Goal: Complete application form: Complete application form

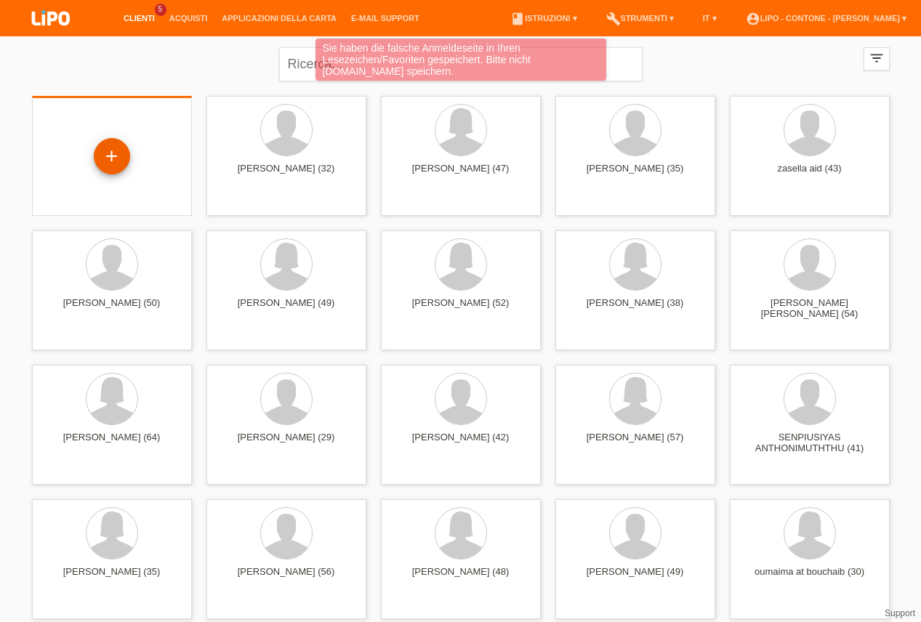
click at [97, 154] on div "+" at bounding box center [112, 156] width 36 height 36
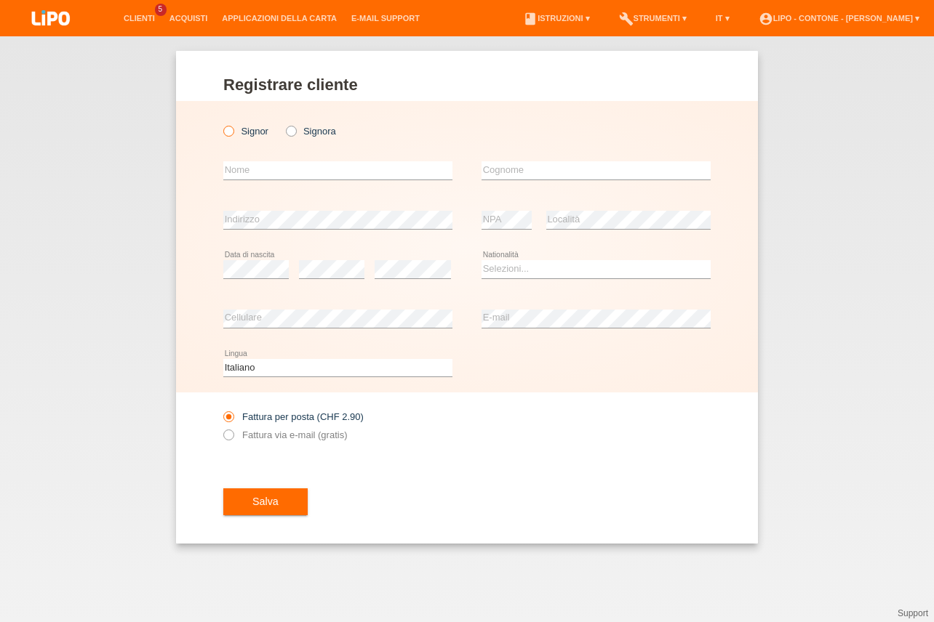
click at [221, 124] on icon at bounding box center [221, 124] width 0 height 0
click at [230, 129] on input "Signor" at bounding box center [227, 130] width 9 height 9
radio input "true"
click at [257, 175] on input "text" at bounding box center [337, 170] width 229 height 18
type input "GABRIEL"
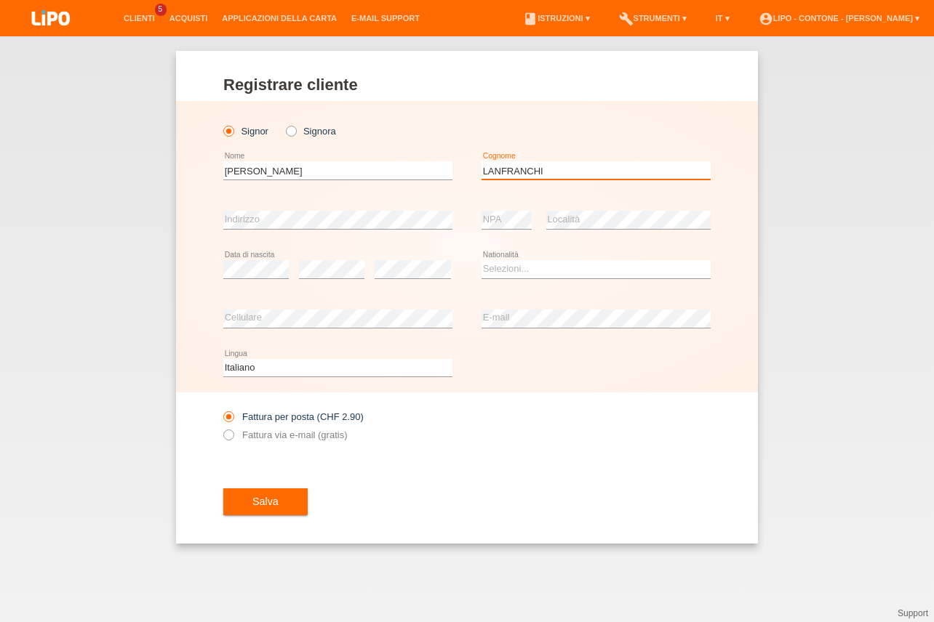
type input "LANFRANCHI"
click at [263, 261] on div "error Data di nascita" at bounding box center [255, 269] width 65 height 49
click at [524, 283] on div "Selezioni... Svizzera Austria Germania Liechtenstein ------------ Afghanistan A…" at bounding box center [595, 269] width 229 height 49
click at [481, 260] on select "Selezioni... Svizzera Austria Germania Liechtenstein ------------ Afghanistan A…" at bounding box center [595, 268] width 229 height 17
select select "CH"
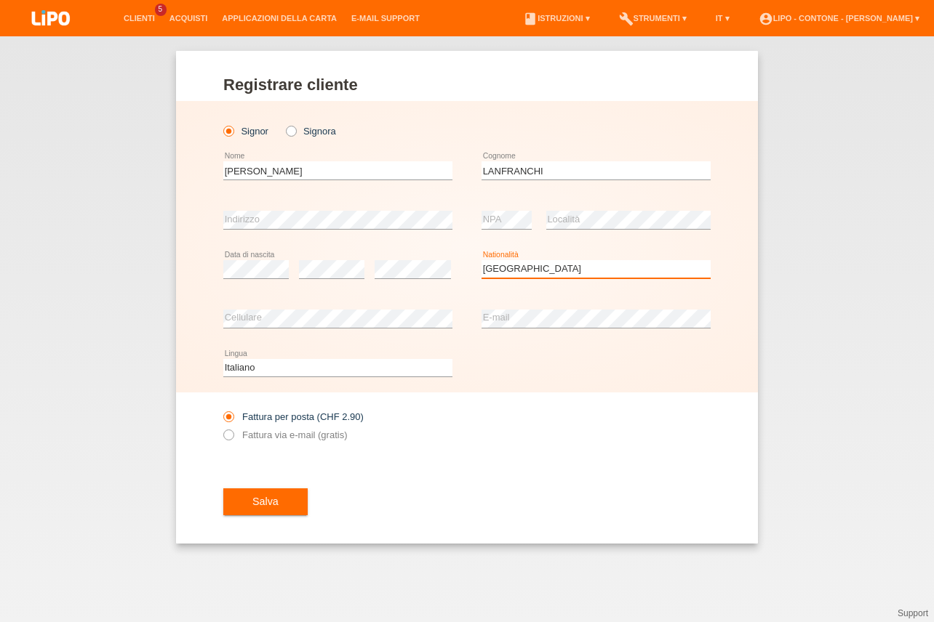
click at [0, 0] on option "Svizzera" at bounding box center [0, 0] width 0 height 0
click at [221, 428] on icon at bounding box center [221, 428] width 0 height 0
click at [232, 439] on input "Fattura via e-mail (gratis)" at bounding box center [227, 439] width 9 height 18
radio input "true"
click at [271, 503] on span "Salva" at bounding box center [265, 502] width 26 height 12
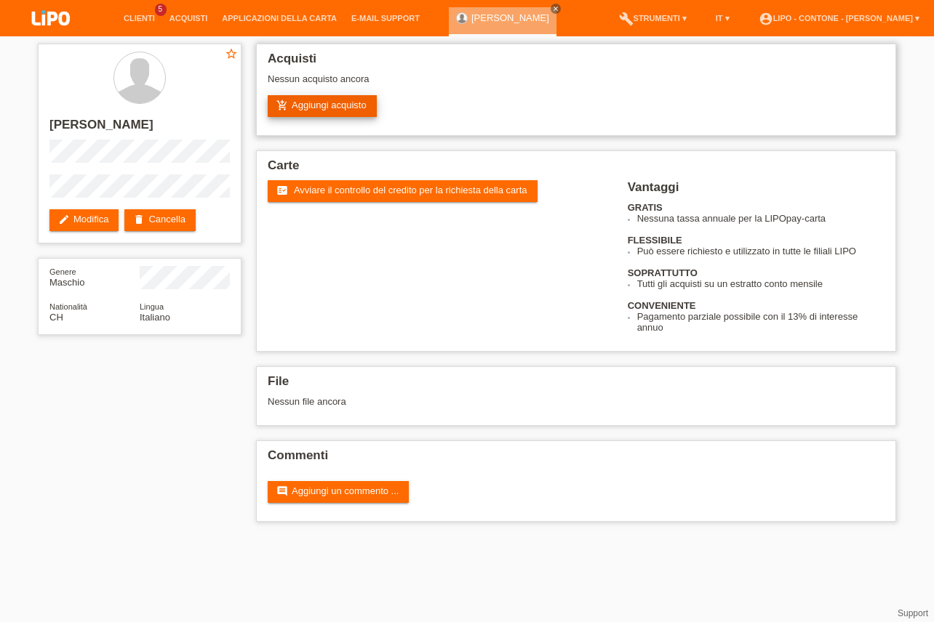
click at [342, 102] on link "add_shopping_cart Aggiungi acquisto" at bounding box center [322, 106] width 109 height 22
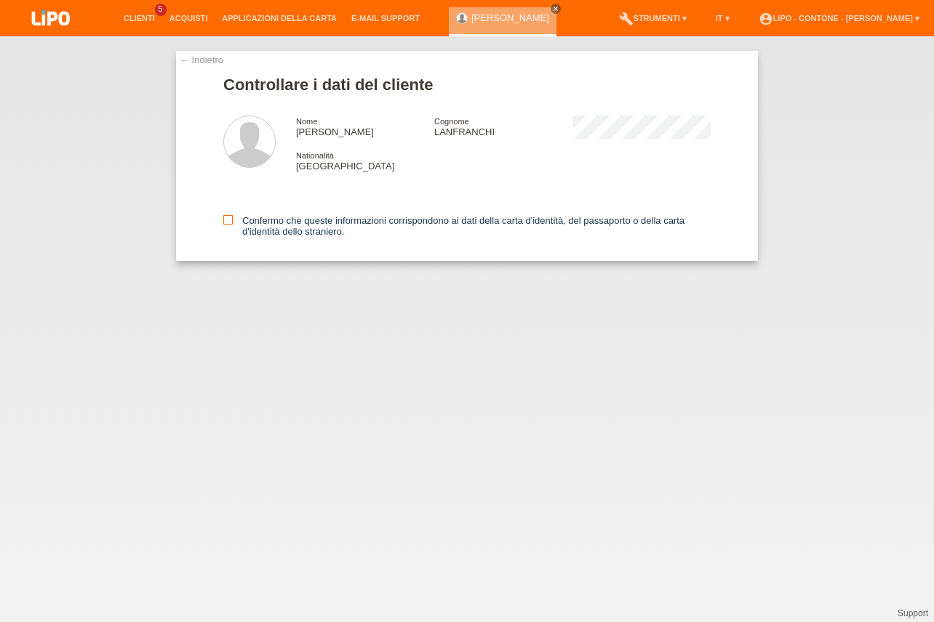
click at [226, 219] on icon at bounding box center [227, 219] width 9 height 9
click at [226, 219] on input "Confermo che queste informazioni corrispondono ai dati della carta d'identità, …" at bounding box center [227, 219] width 9 height 9
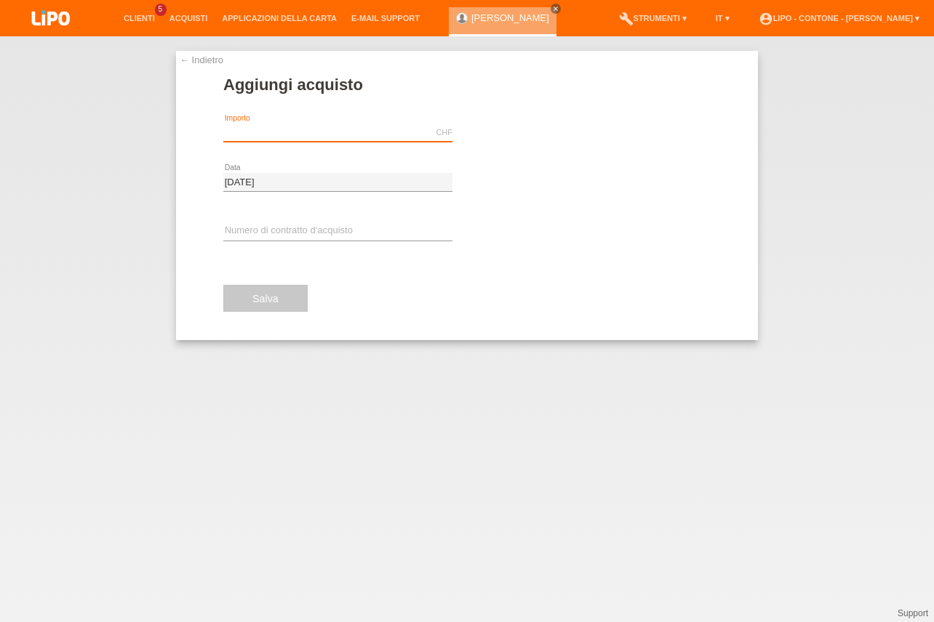
click at [283, 132] on input "text" at bounding box center [337, 133] width 229 height 18
type input "x"
type input "m"
type input "X"
type input "M"
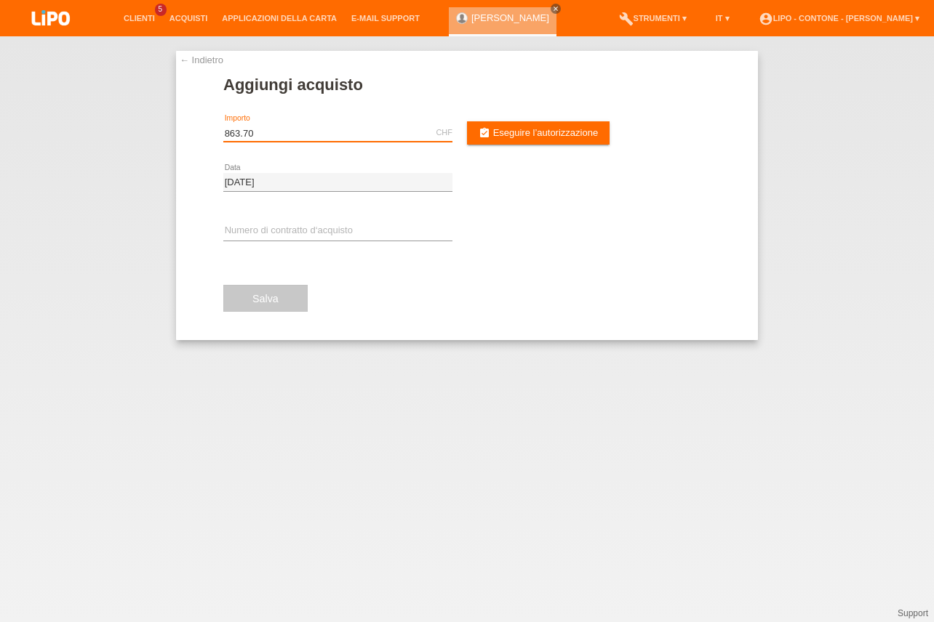
type input "863.70"
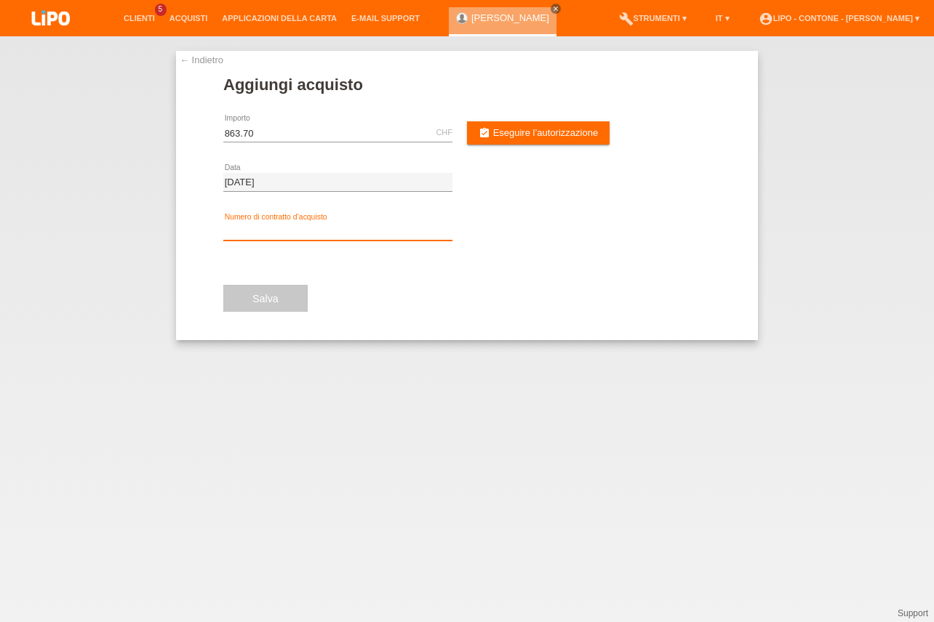
click at [263, 226] on input "text" at bounding box center [337, 232] width 229 height 18
type input "XM0RJL"
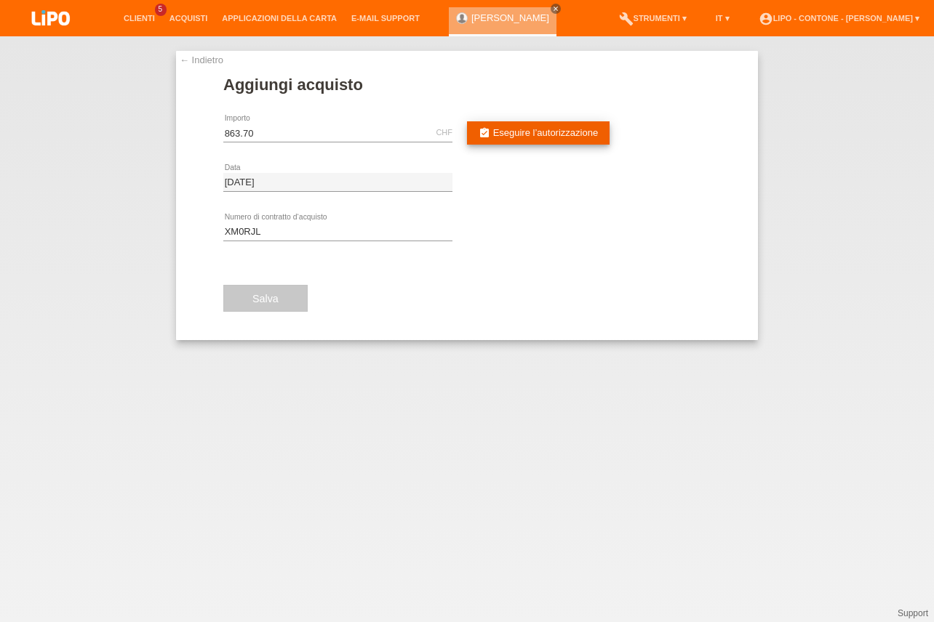
click at [537, 132] on span "Eseguire l’autorizzazione" at bounding box center [545, 132] width 105 height 11
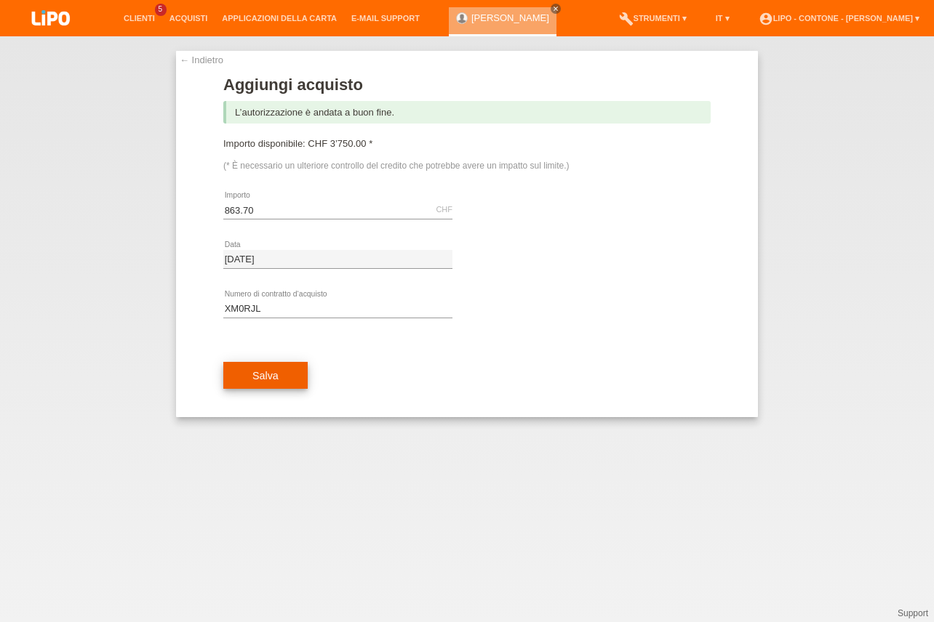
click at [283, 384] on button "Salva" at bounding box center [265, 376] width 84 height 28
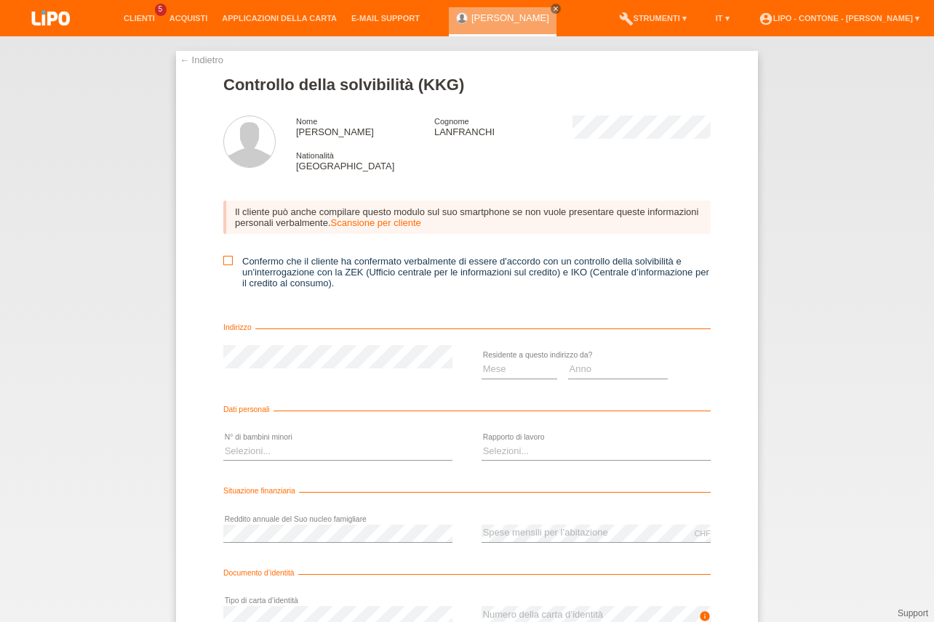
click at [224, 274] on label "Confermo che il cliente ha confermato verbalmente di essere d'accordo con un co…" at bounding box center [466, 272] width 487 height 33
click at [224, 265] on input "Confermo che il cliente ha confermato verbalmente di essere d'accordo con un co…" at bounding box center [227, 260] width 9 height 9
checkbox input "true"
click at [481, 361] on select "Mese 01 02 03 04 05 06 07 08 09 10" at bounding box center [519, 369] width 76 height 17
select select "04"
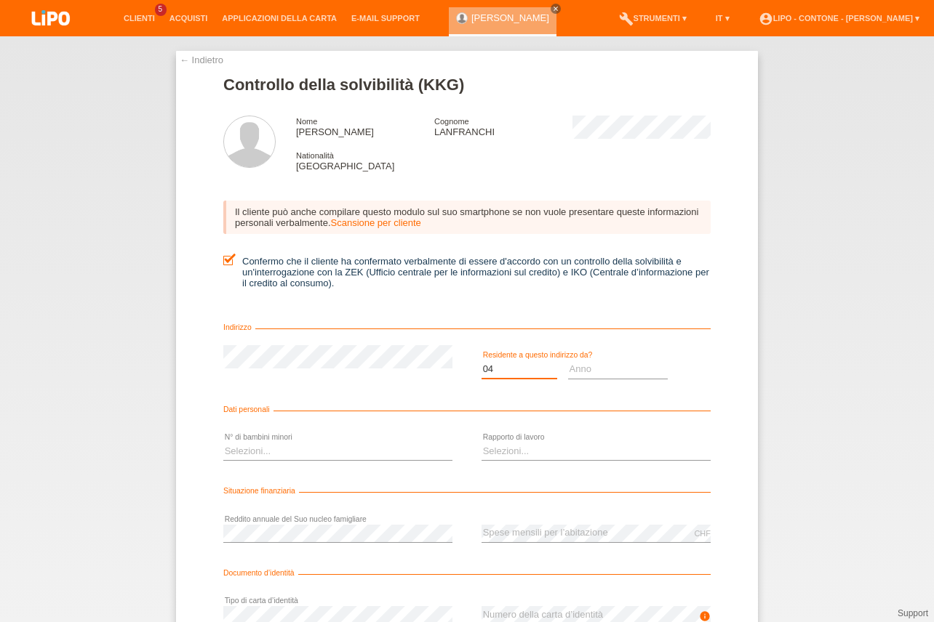
click at [0, 0] on option "04" at bounding box center [0, 0] width 0 height 0
click at [568, 361] on select "Anno 2025 2024 2023 2022 2021 2020 2019 2018 2017 2016 2015 2014 2013 2012 2011…" at bounding box center [618, 369] width 100 height 17
click at [223, 443] on select "Selezioni... 0 1 2 3 4 5 6 7 8 9" at bounding box center [337, 451] width 229 height 17
select select "2"
click at [0, 0] on option "2" at bounding box center [0, 0] width 0 height 0
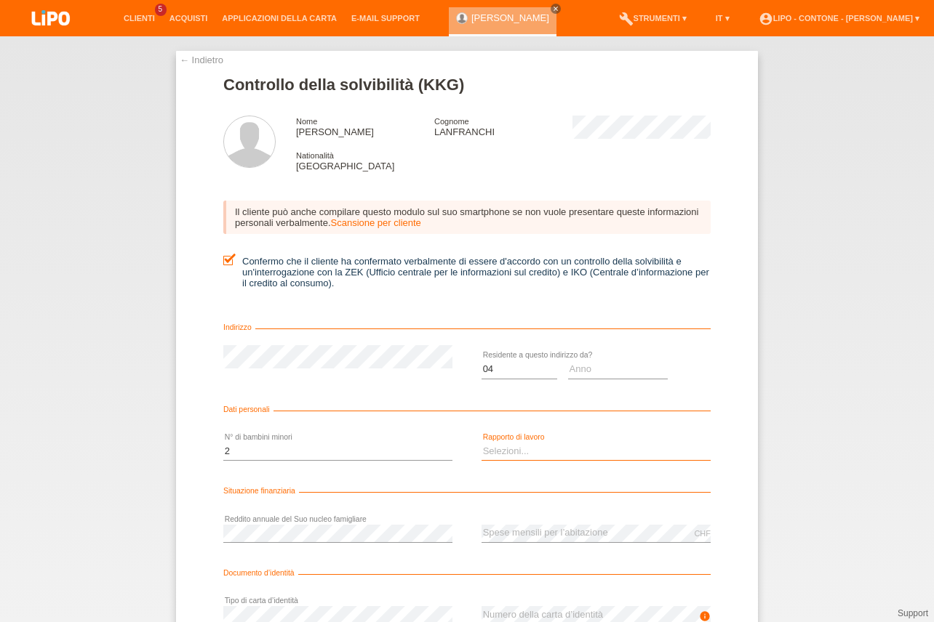
click at [481, 443] on select "Selezioni... A tempo indeterminato A tempo determinato Apprendista/studente Pen…" at bounding box center [595, 451] width 229 height 17
select select "UNLIMITED"
click at [0, 0] on option "A tempo indeterminato" at bounding box center [0, 0] width 0 height 0
click at [568, 361] on select "Anno 2025 2024 2023 2022 2021 2020 2019 2018 2017 2016 2015 2014 2013 2012 2011…" at bounding box center [618, 369] width 100 height 17
click at [481, 443] on select "Selezioni... A tempo indeterminato A tempo determinato Apprendista/studente Pen…" at bounding box center [595, 451] width 229 height 17
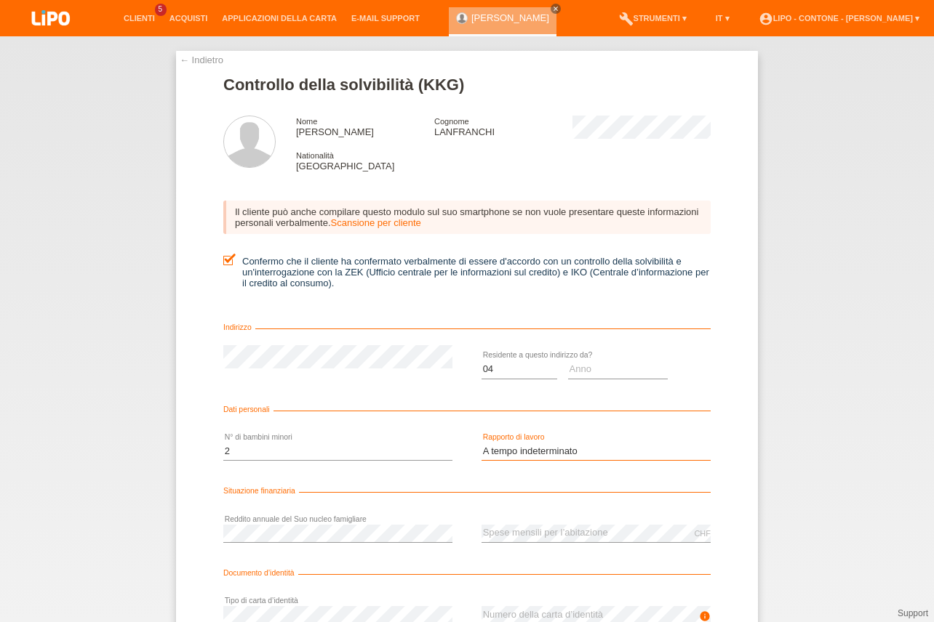
click at [0, 0] on option "A tempo indeterminato" at bounding box center [0, 0] width 0 height 0
click at [568, 361] on select "Anno 2025 2024 2023 2022 2021 2020 2019 2018 2017 2016 2015 2014 2013 2012 2011…" at bounding box center [618, 369] width 100 height 17
click at [0, 0] on option "2018" at bounding box center [0, 0] width 0 height 0
click at [568, 361] on select "Anno 2025 2024 2023 2022 2021 2020 2019 2018 2017 2016 2015 2014 2013 2012 2011…" at bounding box center [618, 369] width 100 height 17
select select "2019"
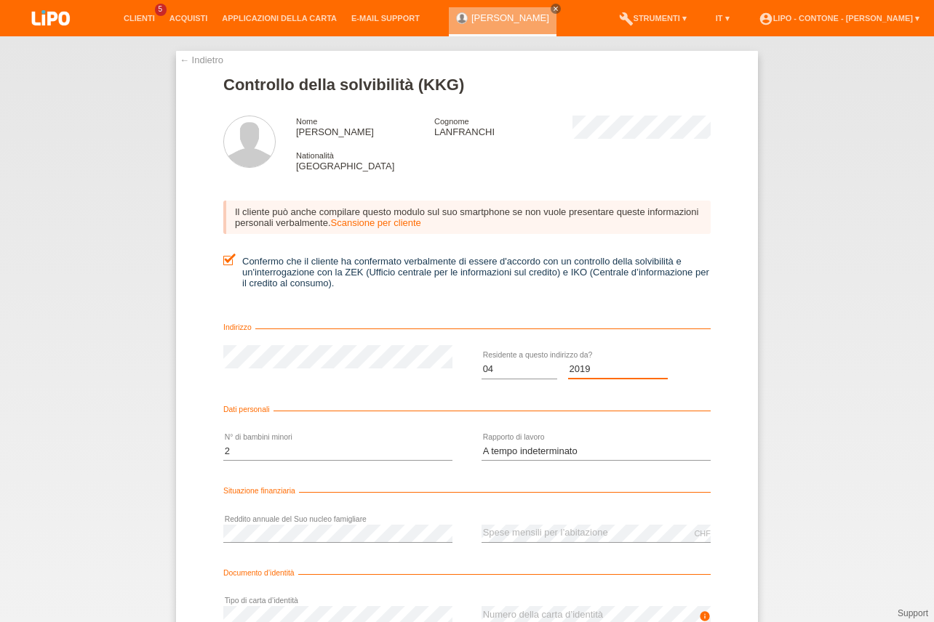
click at [0, 0] on option "2019" at bounding box center [0, 0] width 0 height 0
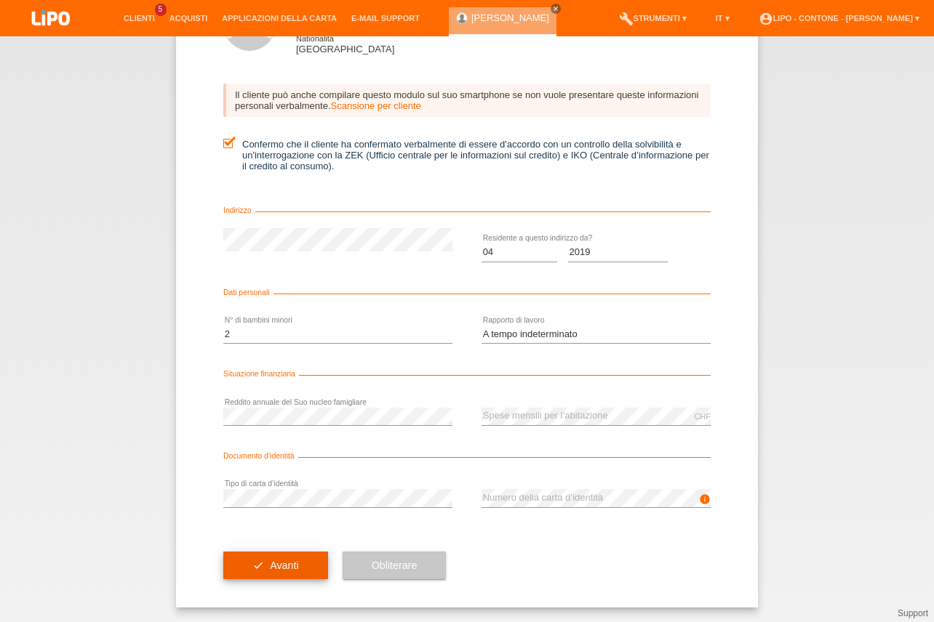
click at [286, 566] on span "Avanti" at bounding box center [284, 566] width 28 height 12
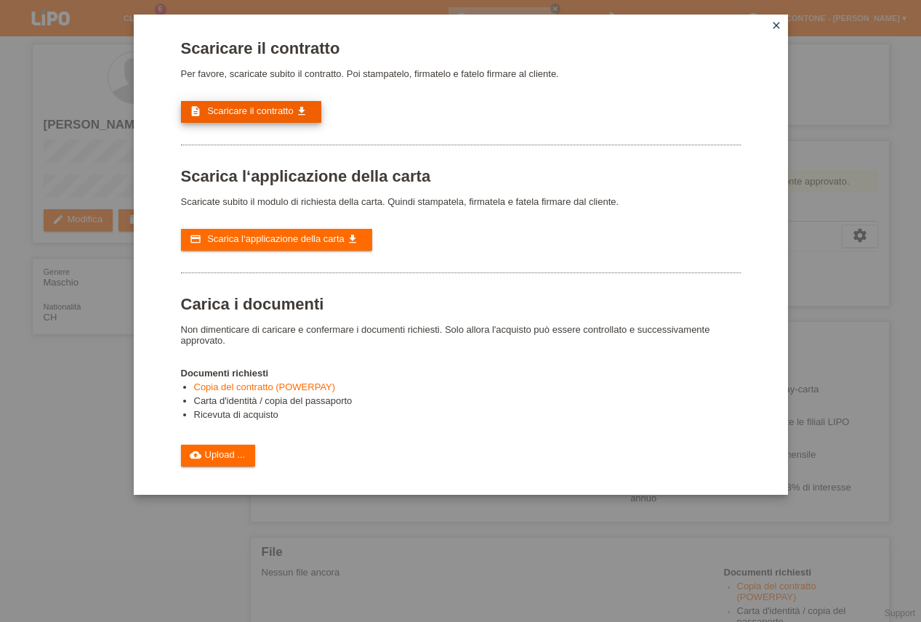
click at [287, 113] on span "Scaricare il contratto" at bounding box center [250, 110] width 87 height 11
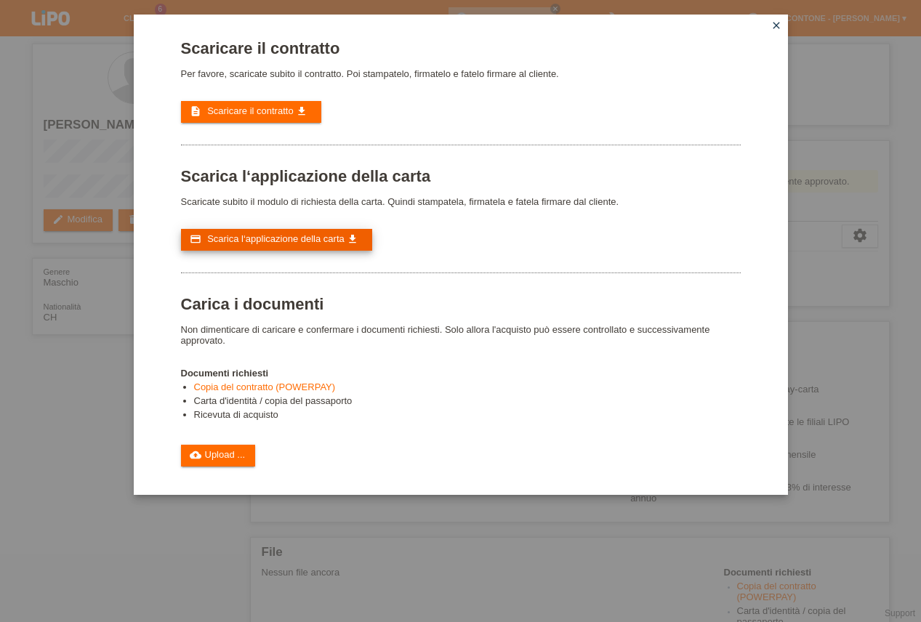
click at [269, 251] on link "credit_card Scarica l‘applicazione della carta get_app" at bounding box center [277, 240] width 192 height 22
click at [51, 417] on div "Scaricare il contratto Per favore, scaricate subito il contratto. Poi stampatel…" at bounding box center [460, 311] width 921 height 622
click at [218, 467] on link "cloud_upload Upload ..." at bounding box center [218, 456] width 75 height 22
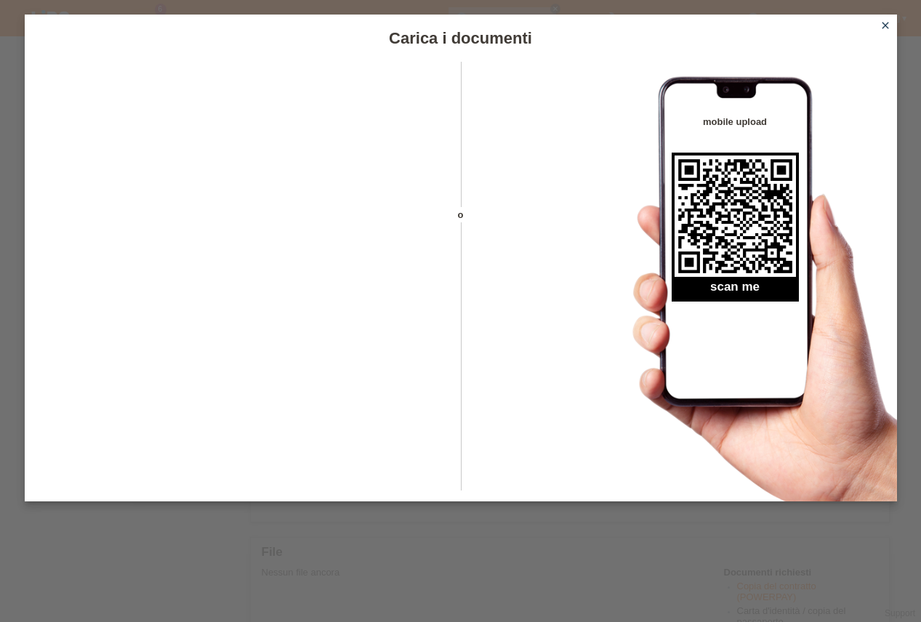
click at [885, 29] on icon "close" at bounding box center [886, 26] width 12 height 12
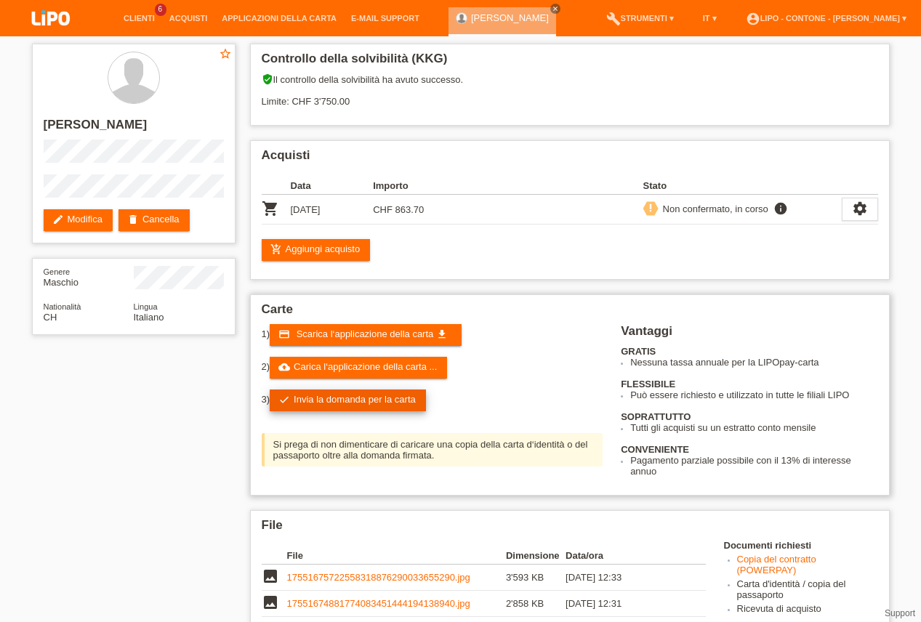
click at [403, 402] on link "check Invia la domanda per la carta" at bounding box center [348, 401] width 156 height 22
